Goal: Task Accomplishment & Management: Manage account settings

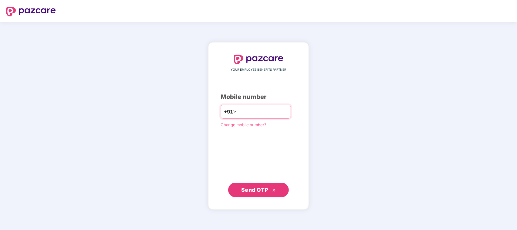
click at [243, 111] on input "number" at bounding box center [263, 112] width 50 height 10
type input "**********"
click at [266, 190] on span "Send OTP" at bounding box center [254, 189] width 27 height 6
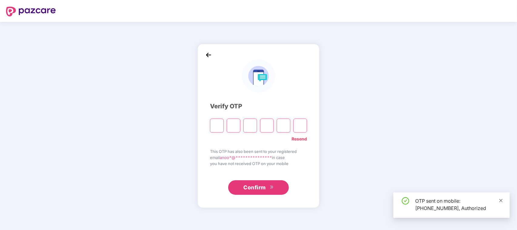
click at [503, 200] on icon "close" at bounding box center [501, 200] width 4 height 4
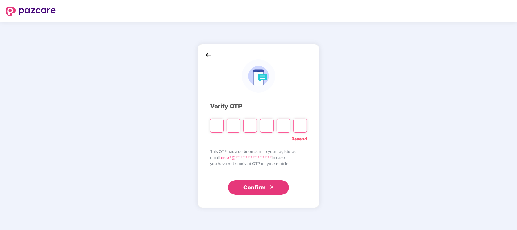
click at [219, 125] on input "Please enter verification code. Digit 1" at bounding box center [217, 126] width 14 height 14
type input "*"
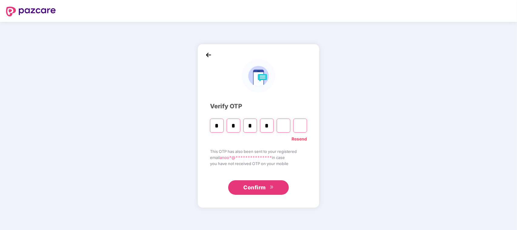
type input "*"
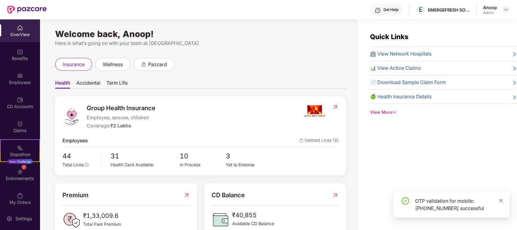
click at [501, 201] on icon "close" at bounding box center [501, 200] width 4 height 4
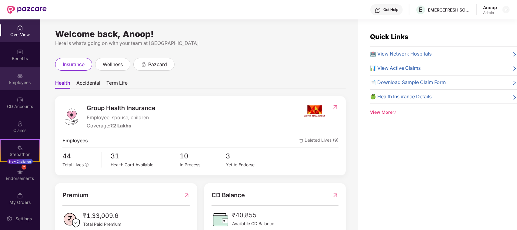
click at [18, 82] on div "Employees" at bounding box center [20, 82] width 40 height 6
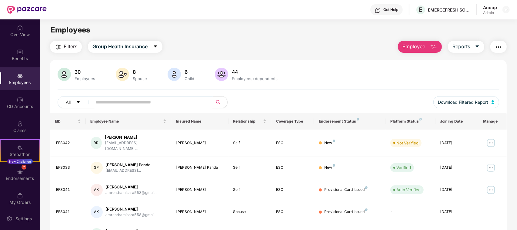
click at [103, 100] on input "text" at bounding box center [150, 102] width 109 height 9
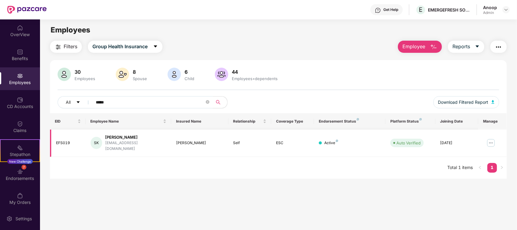
type input "*****"
click at [490, 138] on img at bounding box center [491, 143] width 10 height 10
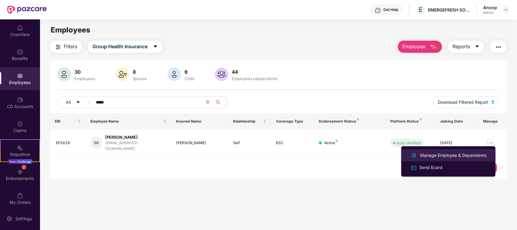
click at [432, 154] on div "Manage Employee & Dependents" at bounding box center [453, 155] width 69 height 7
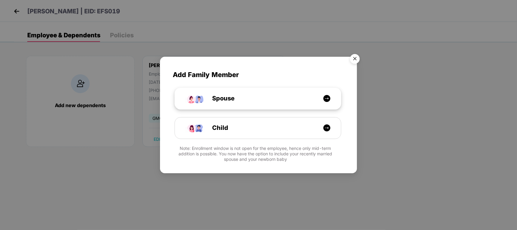
click at [280, 99] on div "Spouse" at bounding box center [261, 98] width 125 height 9
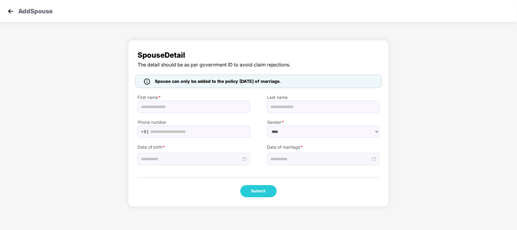
select select "******"
click at [10, 9] on img at bounding box center [10, 11] width 9 height 9
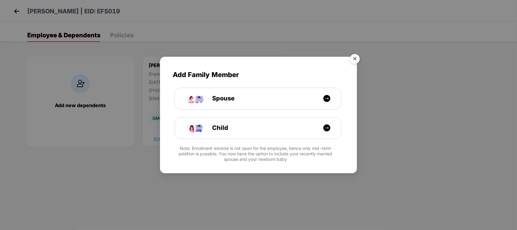
click at [356, 58] on img "Close" at bounding box center [354, 59] width 17 height 17
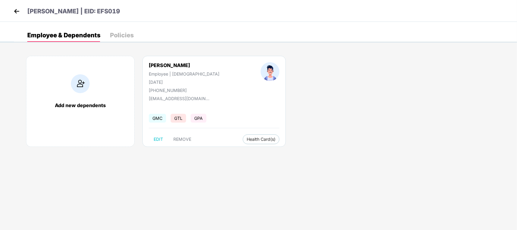
click at [202, 165] on body "[PERSON_NAME] | EID: EFS019 Employee & Dependents Policies Add new dependents S…" at bounding box center [258, 115] width 517 height 230
click at [111, 34] on div "Policies" at bounding box center [122, 35] width 24 height 6
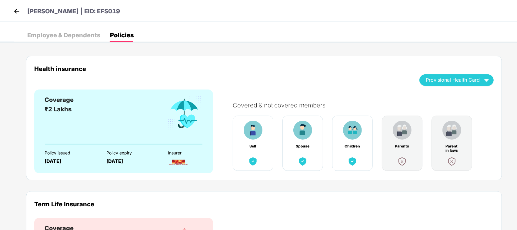
click at [73, 34] on div "Employee & Dependents" at bounding box center [63, 35] width 73 height 6
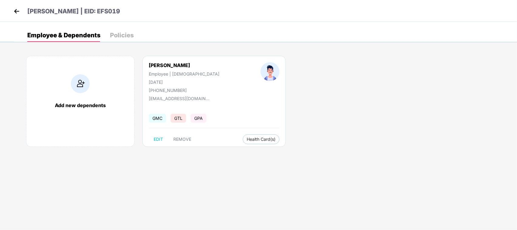
click at [15, 7] on img at bounding box center [16, 11] width 9 height 9
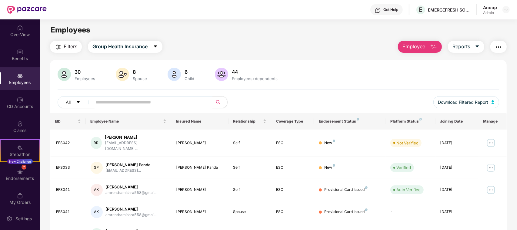
click at [21, 52] on img at bounding box center [20, 52] width 6 height 6
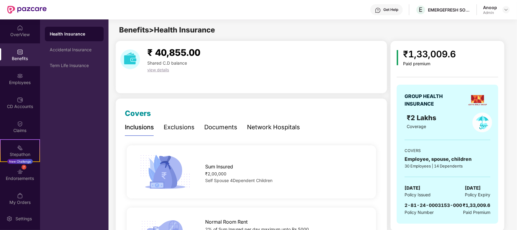
click at [253, 31] on div "Benefits > Health Insurance" at bounding box center [313, 30] width 408 height 12
click at [20, 58] on div "Benefits" at bounding box center [20, 58] width 40 height 6
click at [281, 33] on div "Benefits > Health Insurance" at bounding box center [313, 30] width 408 height 12
click at [23, 30] on div "OverView" at bounding box center [20, 30] width 40 height 23
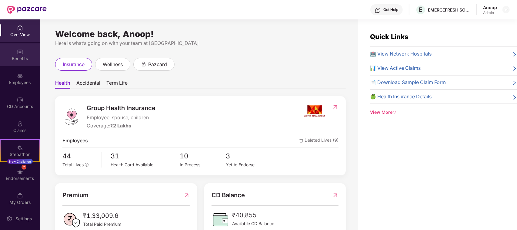
click at [20, 61] on div "Benefits" at bounding box center [20, 54] width 40 height 23
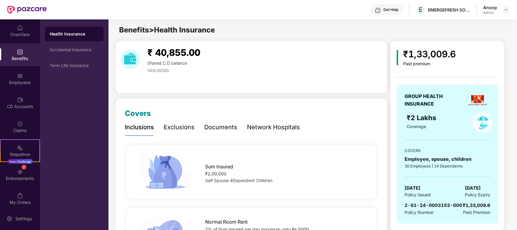
click at [22, 72] on div "Employees" at bounding box center [20, 78] width 40 height 23
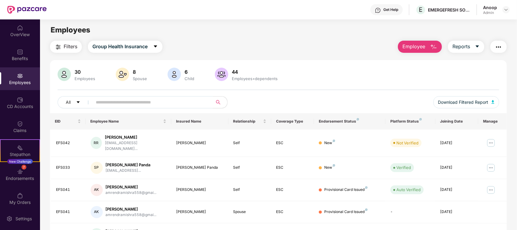
click at [137, 102] on input "text" at bounding box center [150, 102] width 109 height 9
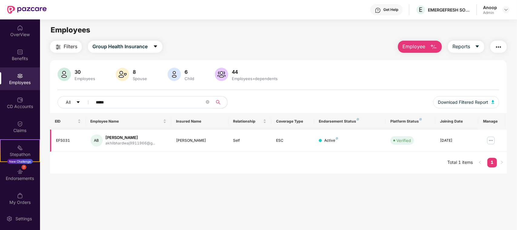
type input "*****"
click at [491, 138] on img at bounding box center [491, 140] width 10 height 10
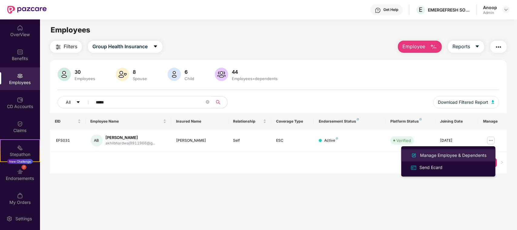
click at [439, 155] on div "Manage Employee & Dependents" at bounding box center [453, 155] width 69 height 7
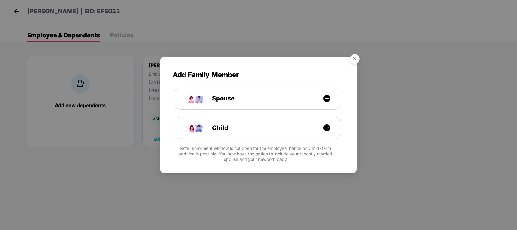
click at [353, 55] on img "Close" at bounding box center [354, 59] width 17 height 17
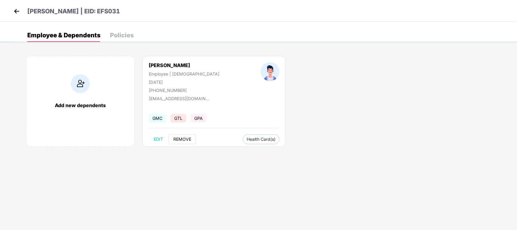
click at [187, 138] on span "REMOVE" at bounding box center [182, 139] width 18 height 5
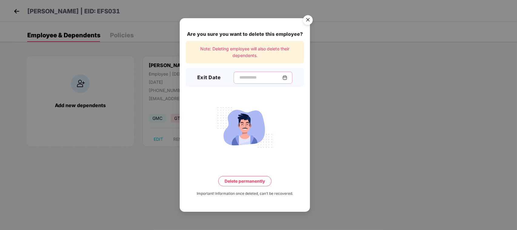
click at [240, 79] on input at bounding box center [261, 77] width 44 height 6
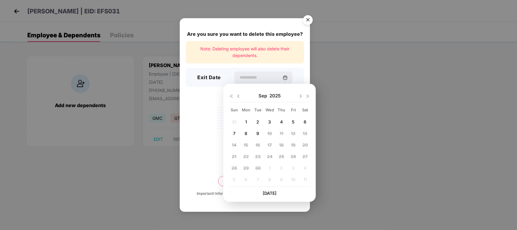
click at [245, 132] on span "8" at bounding box center [246, 133] width 3 height 5
type input "**********"
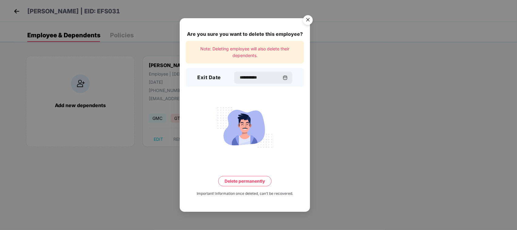
click at [249, 182] on button "Delete permanently" at bounding box center [244, 181] width 53 height 10
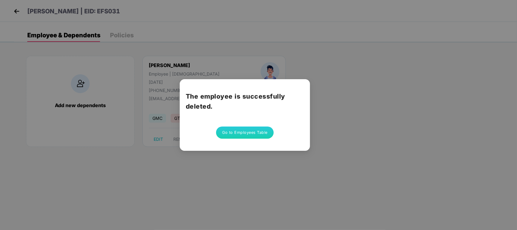
click at [254, 131] on button "Go to Employees Table" at bounding box center [245, 132] width 58 height 12
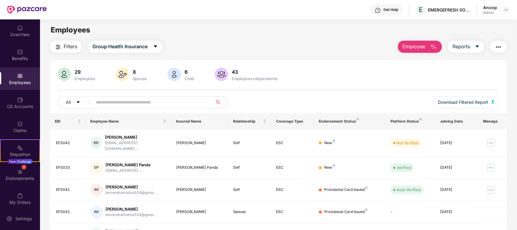
click at [124, 100] on input "text" at bounding box center [150, 102] width 109 height 9
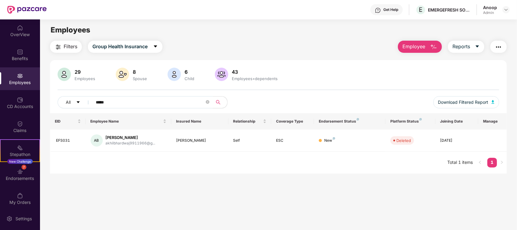
click at [292, 38] on main "Employees Filters Group Health Insurance Employee Reports 29 Employees 8 Spouse…" at bounding box center [278, 134] width 477 height 230
click at [262, 43] on div "Filters Group Health Insurance Employee Reports" at bounding box center [278, 47] width 457 height 12
drag, startPoint x: 93, startPoint y: 99, endPoint x: 85, endPoint y: 99, distance: 7.6
click at [85, 99] on div "All *****" at bounding box center [187, 102] width 258 height 12
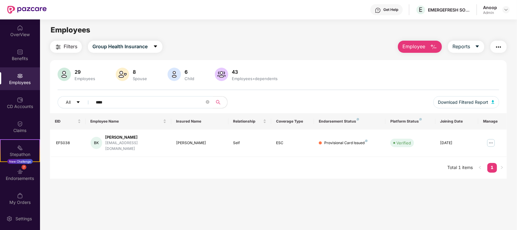
click at [137, 102] on input "****" at bounding box center [150, 102] width 109 height 9
type input "*"
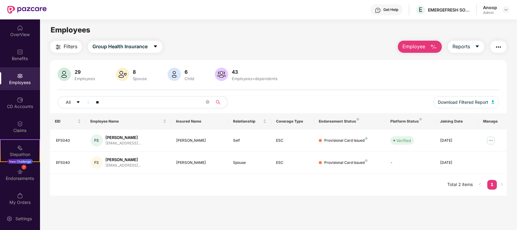
type input "*"
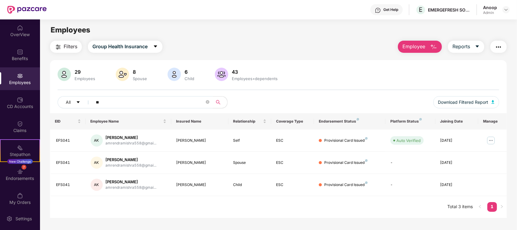
type input "*"
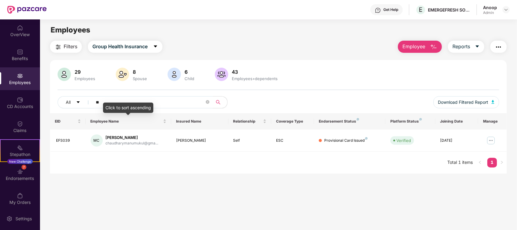
type input "*"
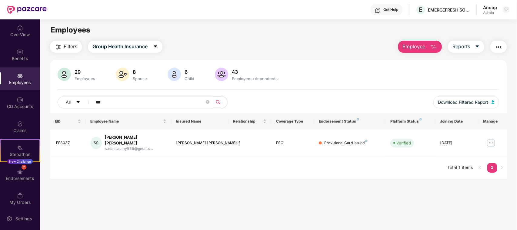
type input "***"
click at [268, 54] on div "Filters Group Health Insurance Employee Reports 29 Employees 8 Spouse 6 Child […" at bounding box center [278, 110] width 457 height 138
